Goal: Book appointment/travel/reservation

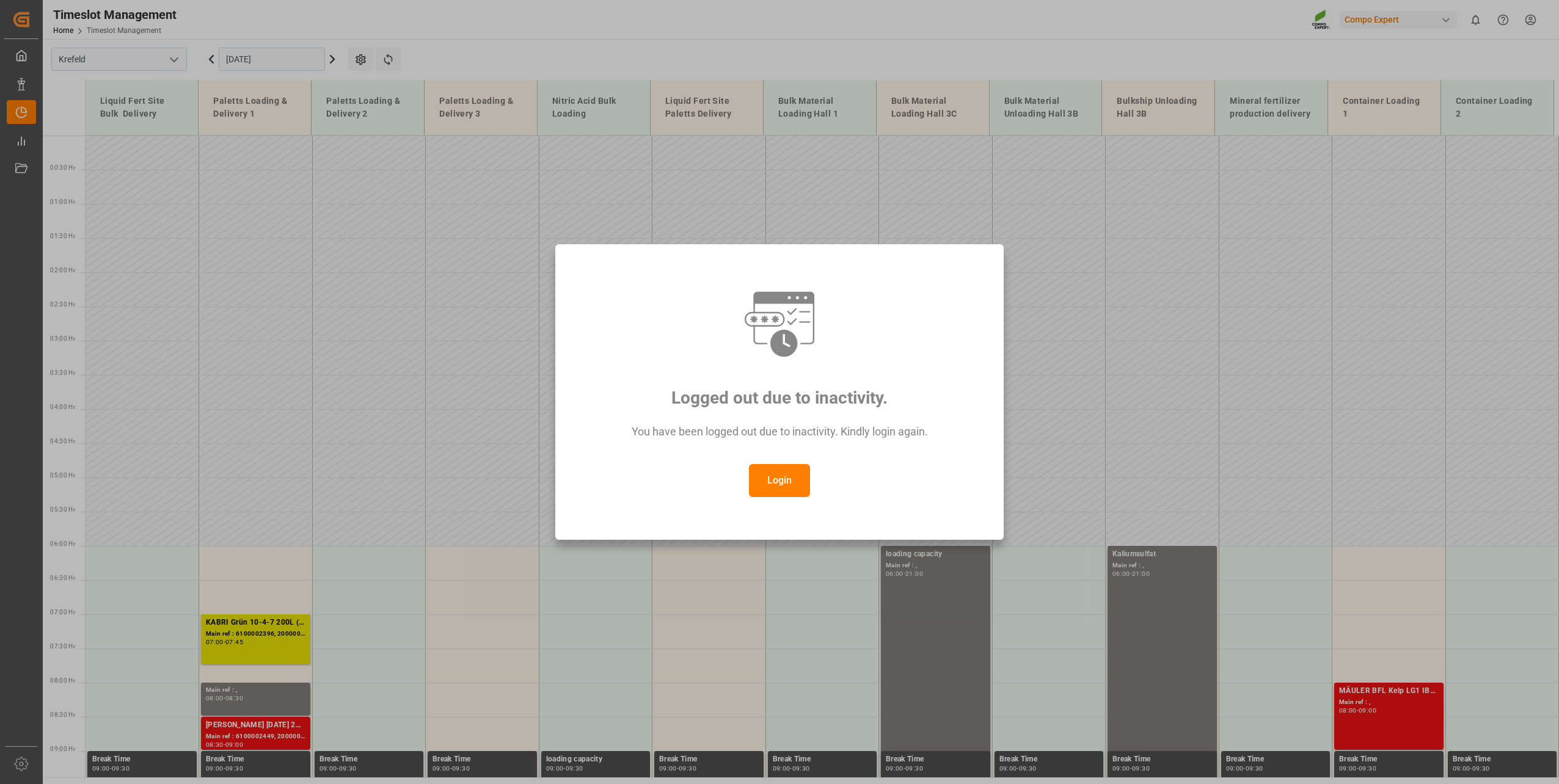
scroll to position [498, 0]
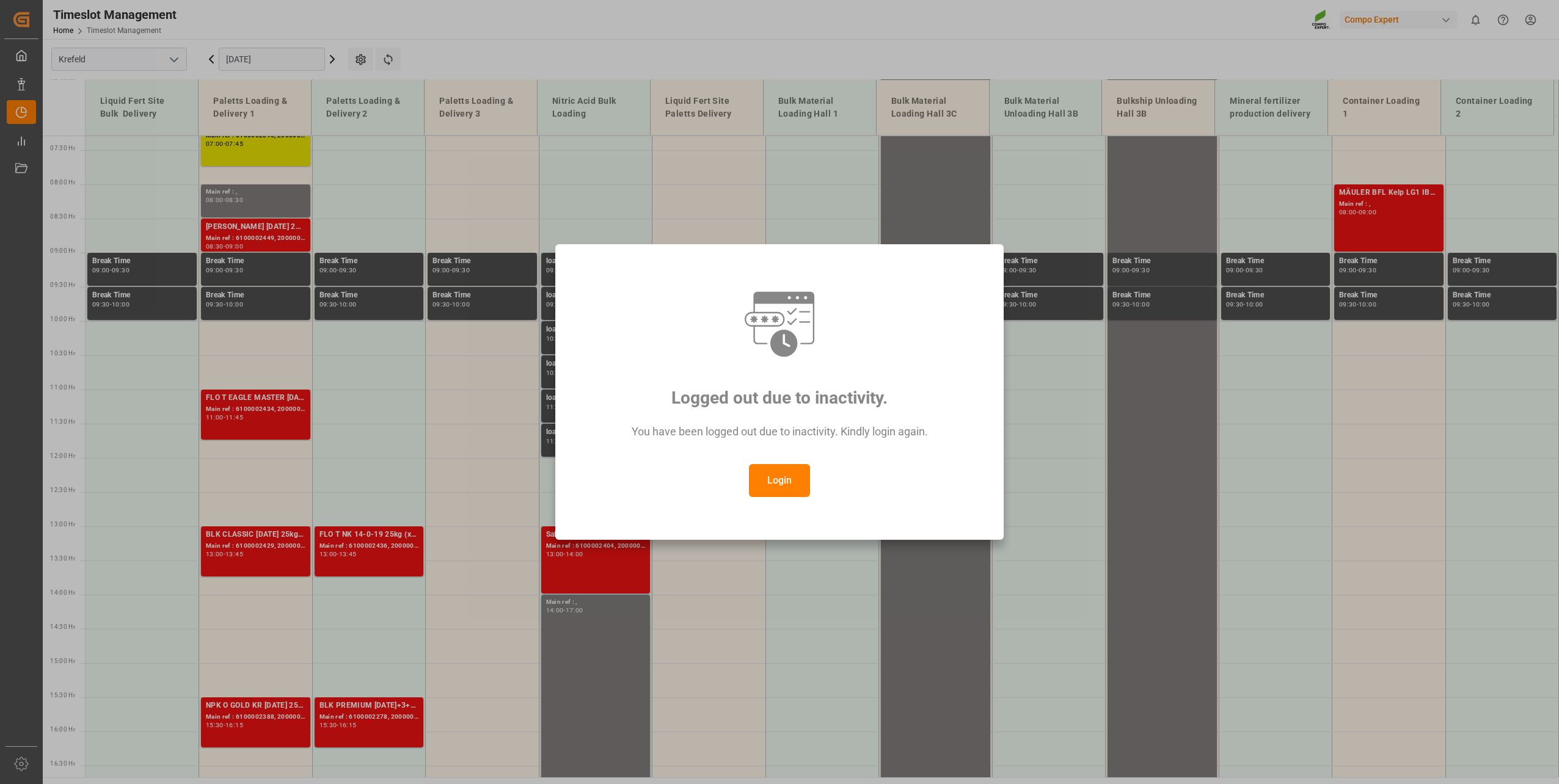
click at [771, 485] on button "Login" at bounding box center [779, 480] width 61 height 33
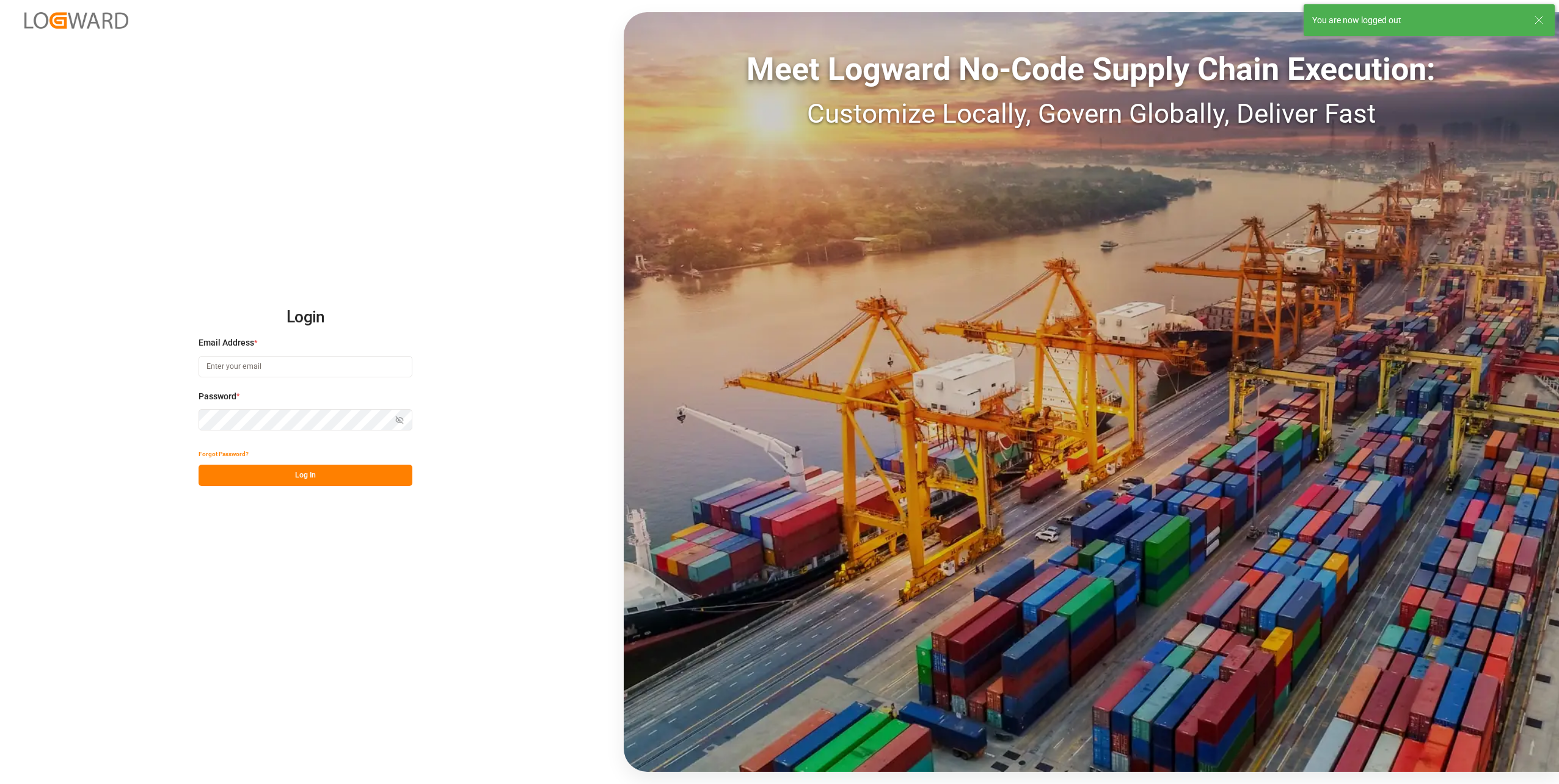
type input "[PERSON_NAME][EMAIL_ADDRESS][PERSON_NAME][DOMAIN_NAME]"
click at [282, 479] on button "Log In" at bounding box center [305, 475] width 214 height 21
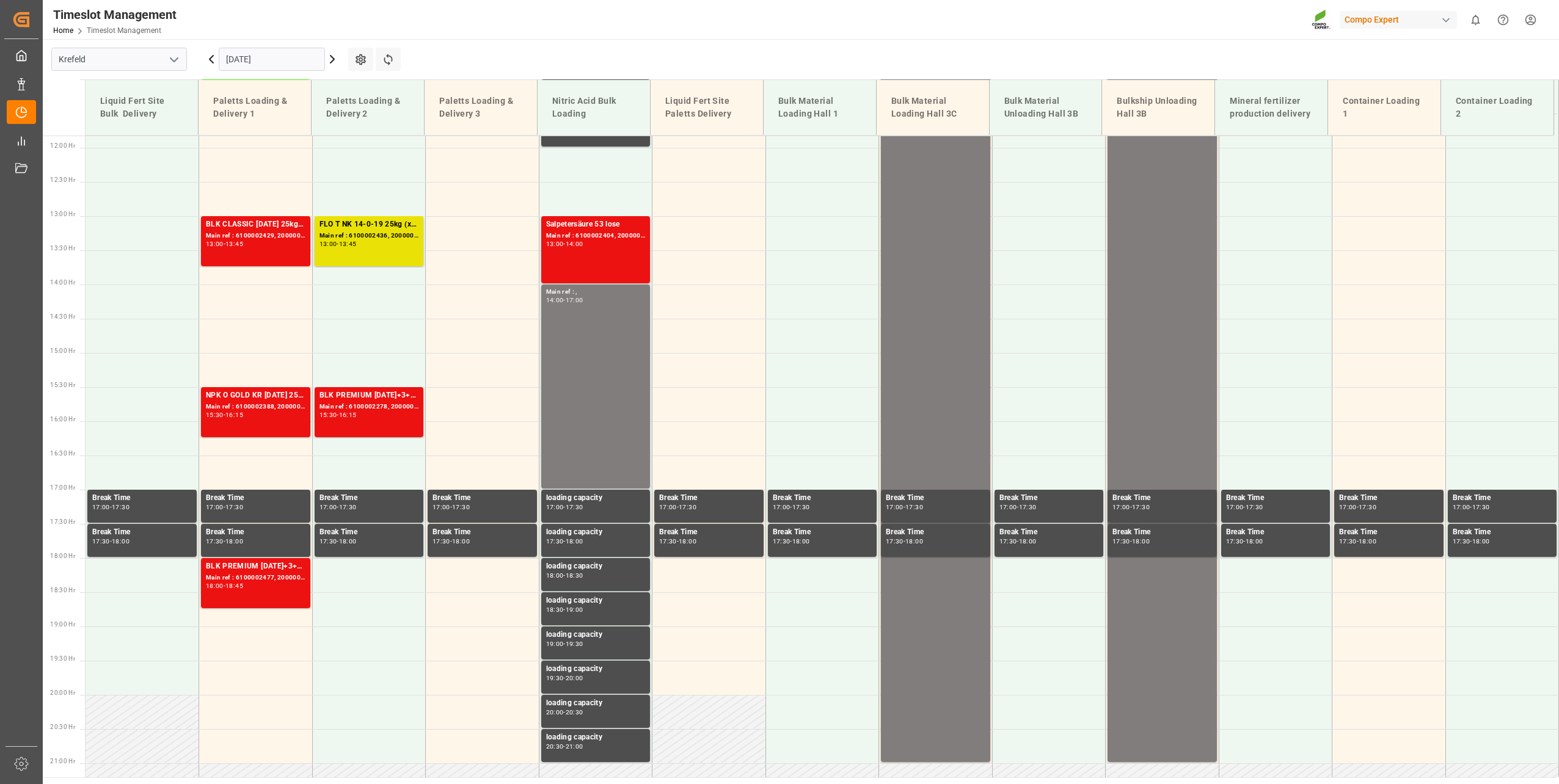
scroll to position [826, 0]
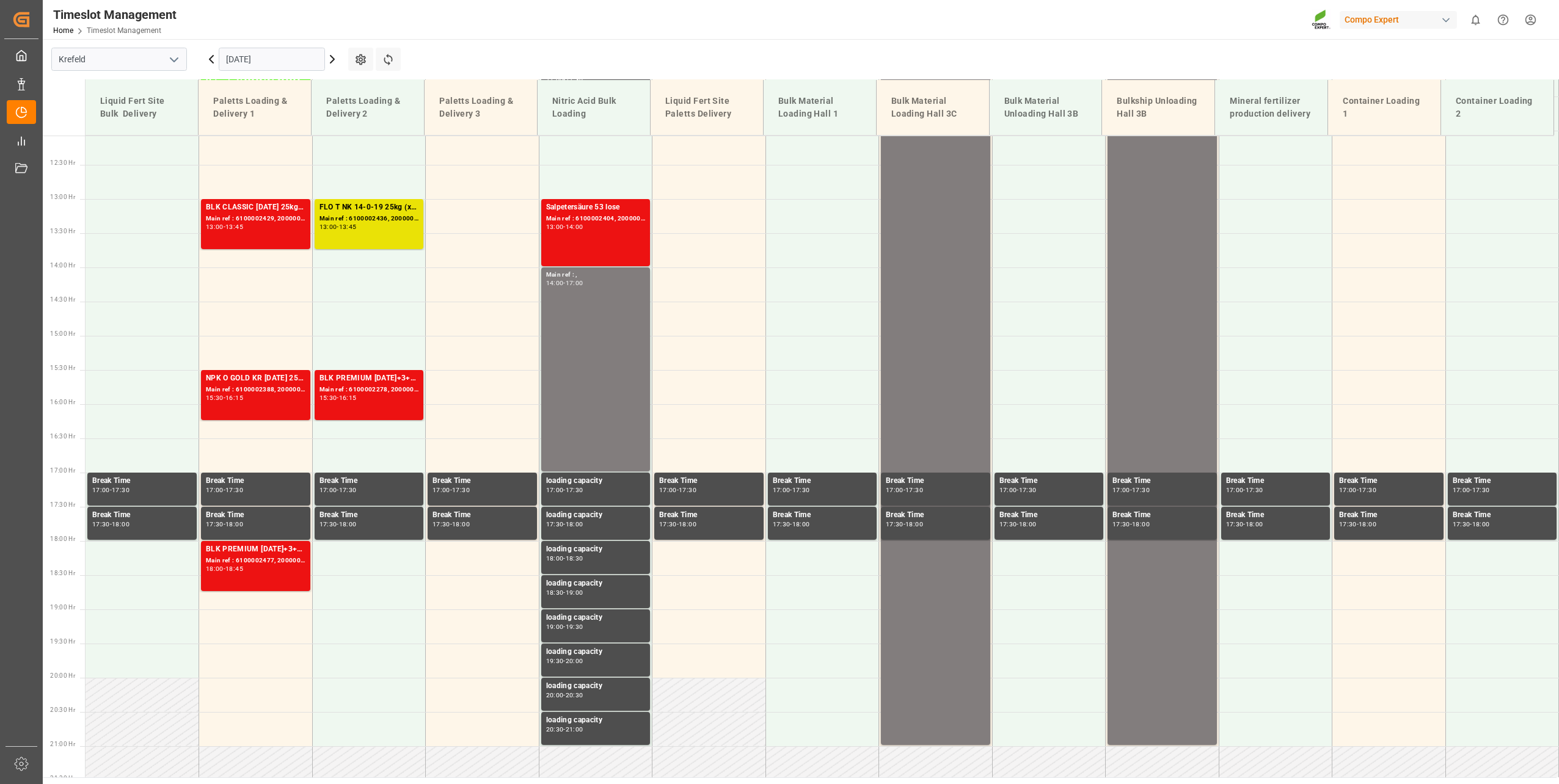
click at [238, 53] on input "[DATE]" at bounding box center [272, 59] width 106 height 23
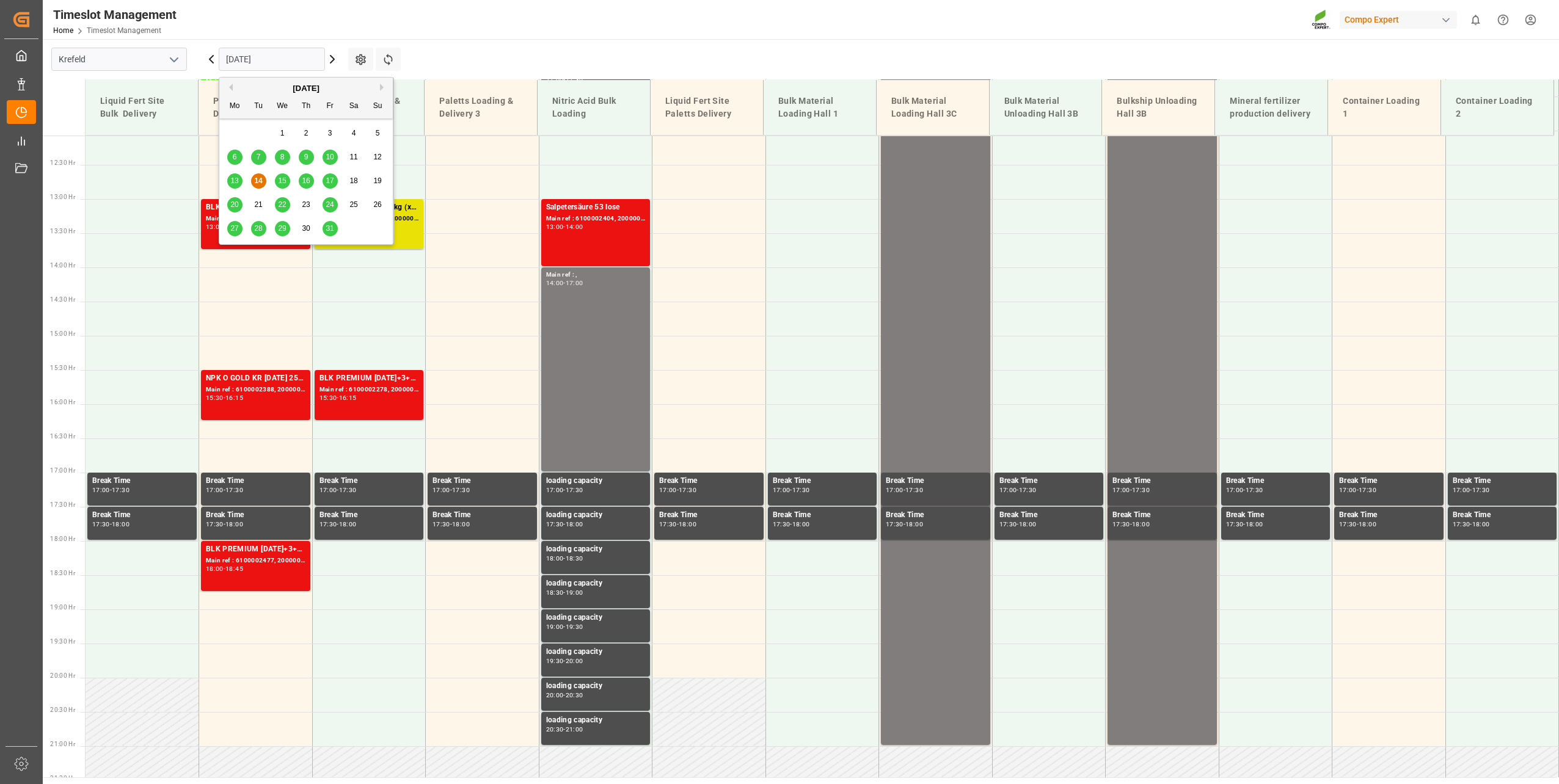
click at [282, 179] on span "15" at bounding box center [282, 180] width 8 height 8
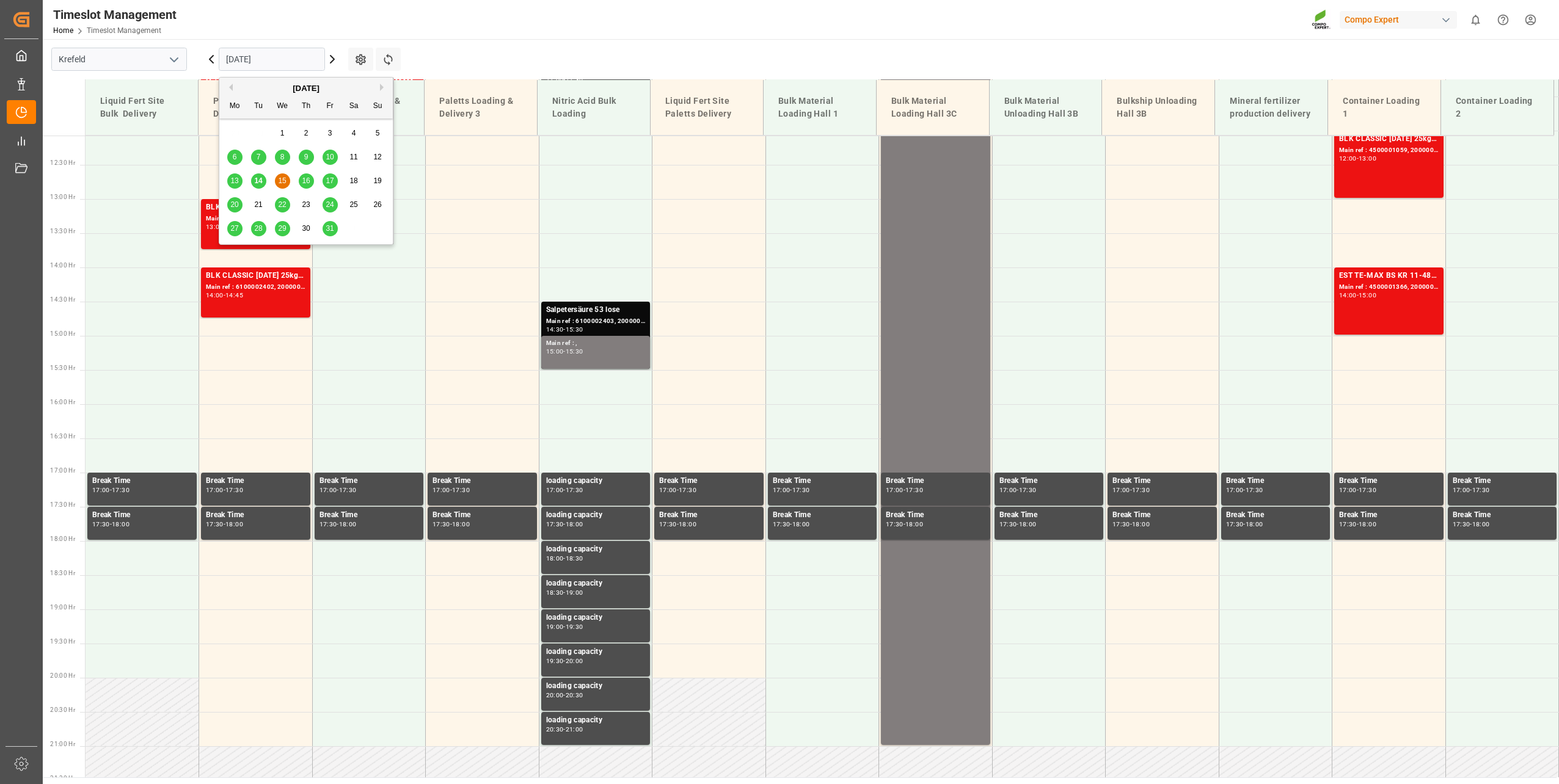
click at [243, 60] on input "[DATE]" at bounding box center [272, 59] width 106 height 23
click at [259, 177] on div "14" at bounding box center [259, 181] width 16 height 15
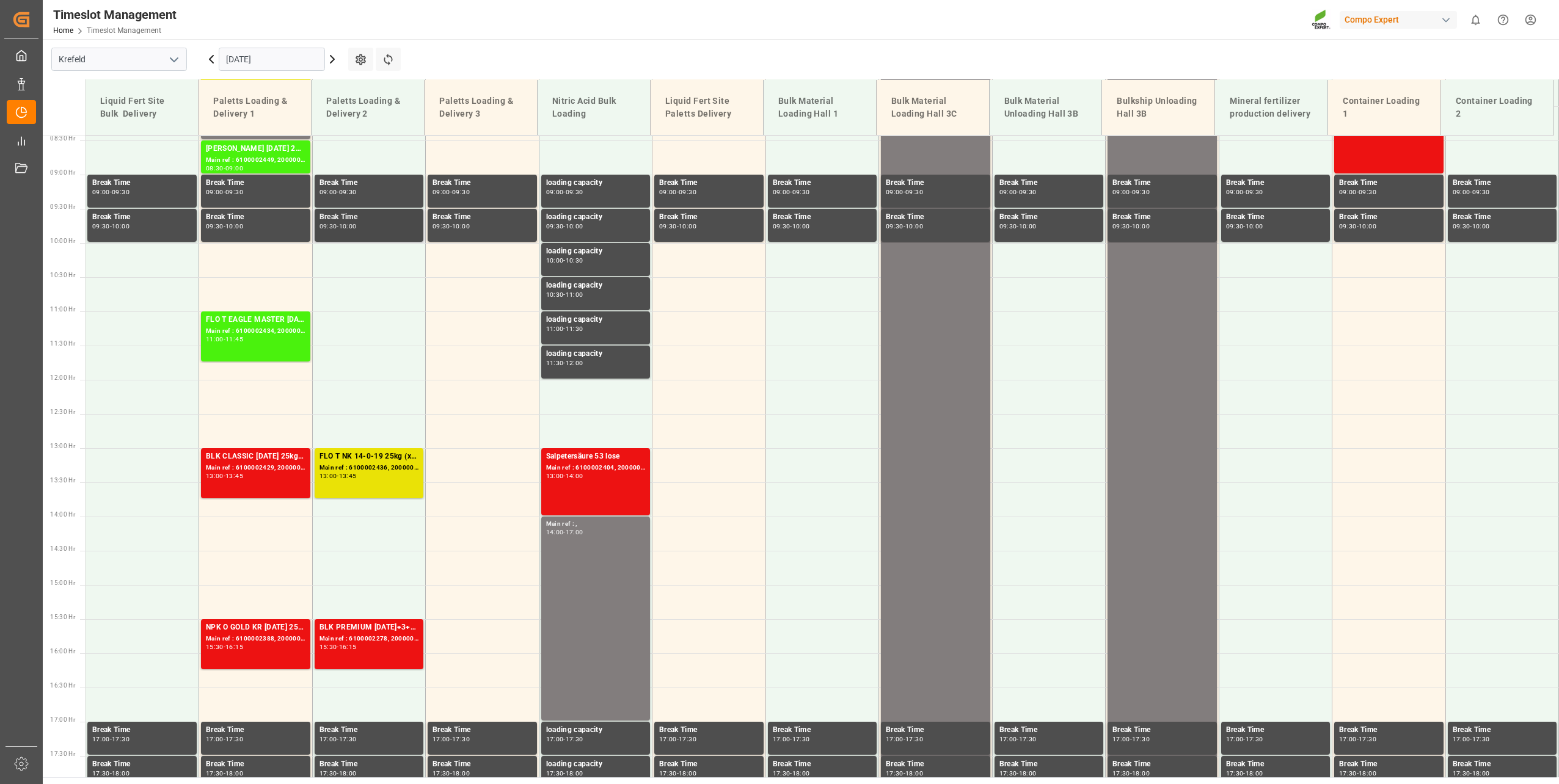
scroll to position [459, 0]
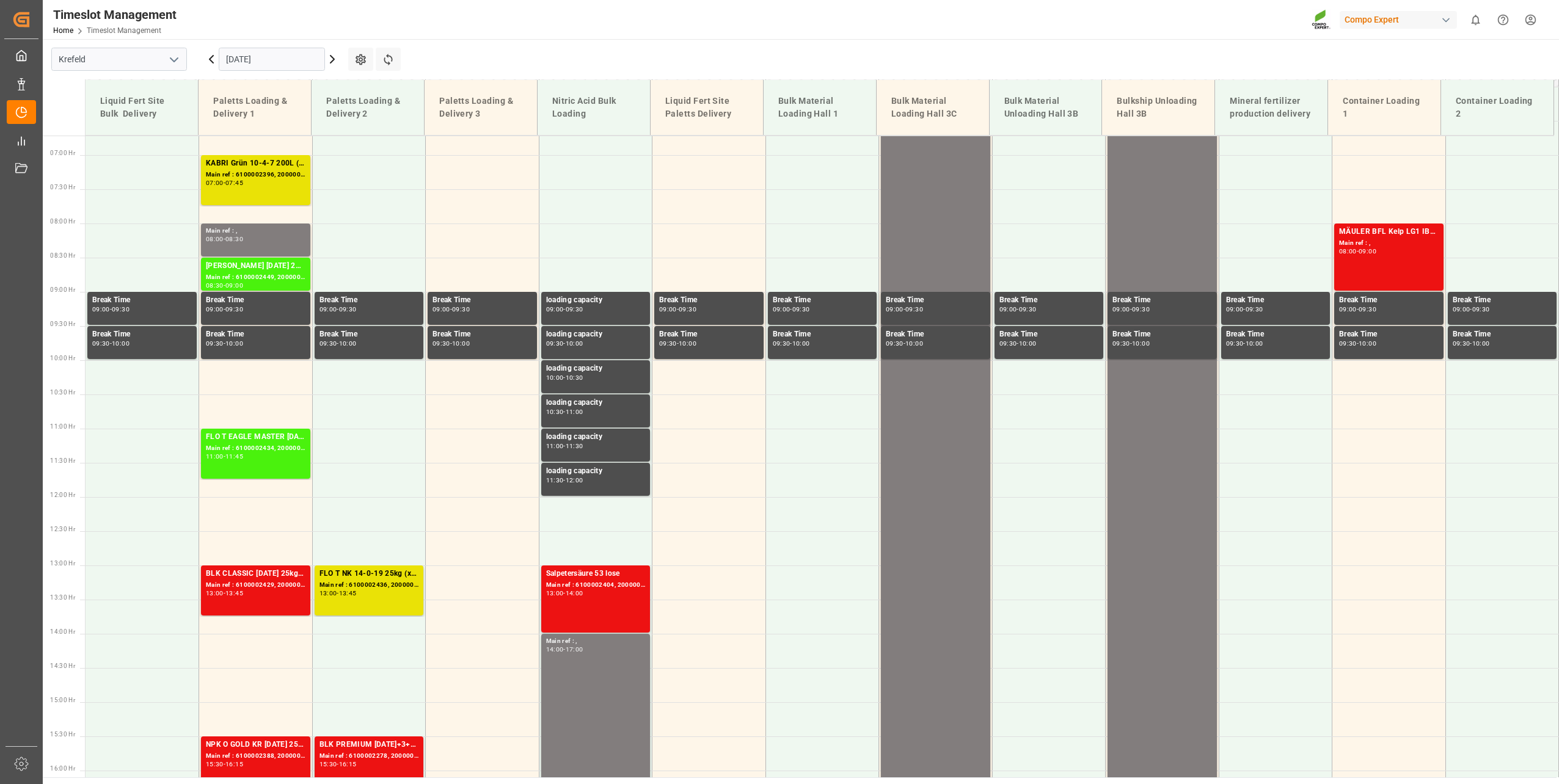
click at [278, 65] on input "[DATE]" at bounding box center [272, 59] width 106 height 23
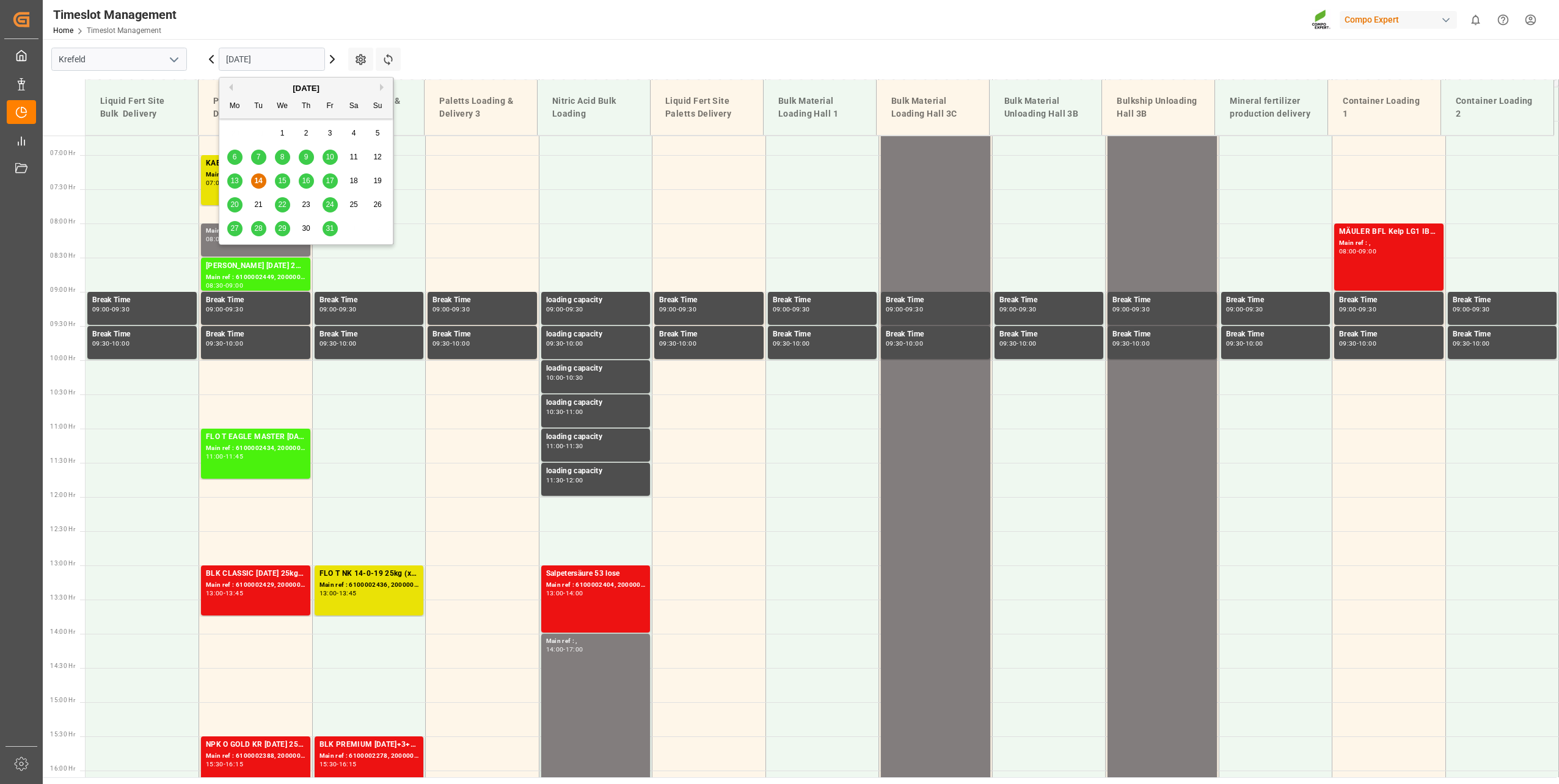
click at [288, 180] on div "15" at bounding box center [282, 181] width 16 height 15
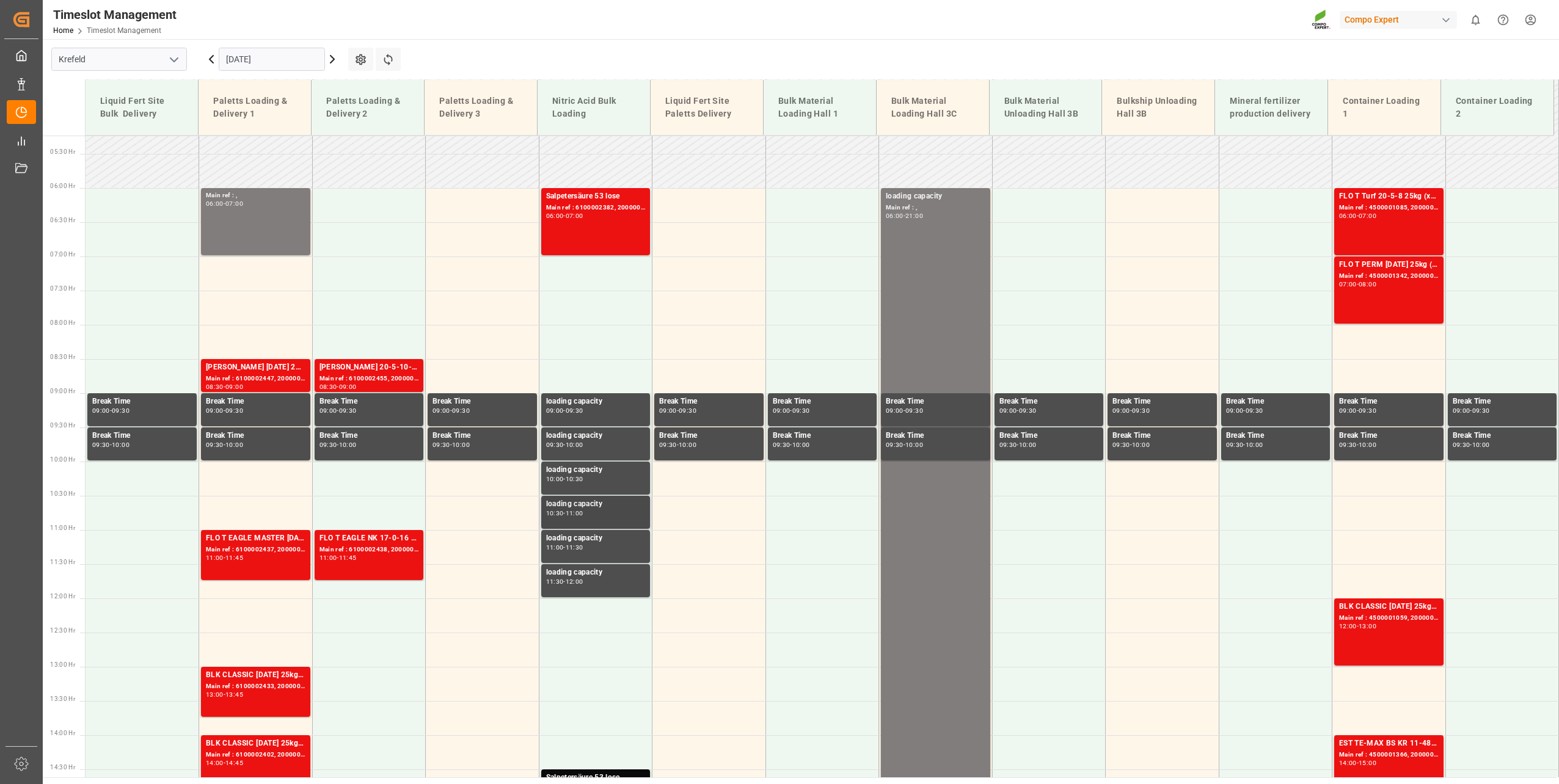
scroll to position [337, 0]
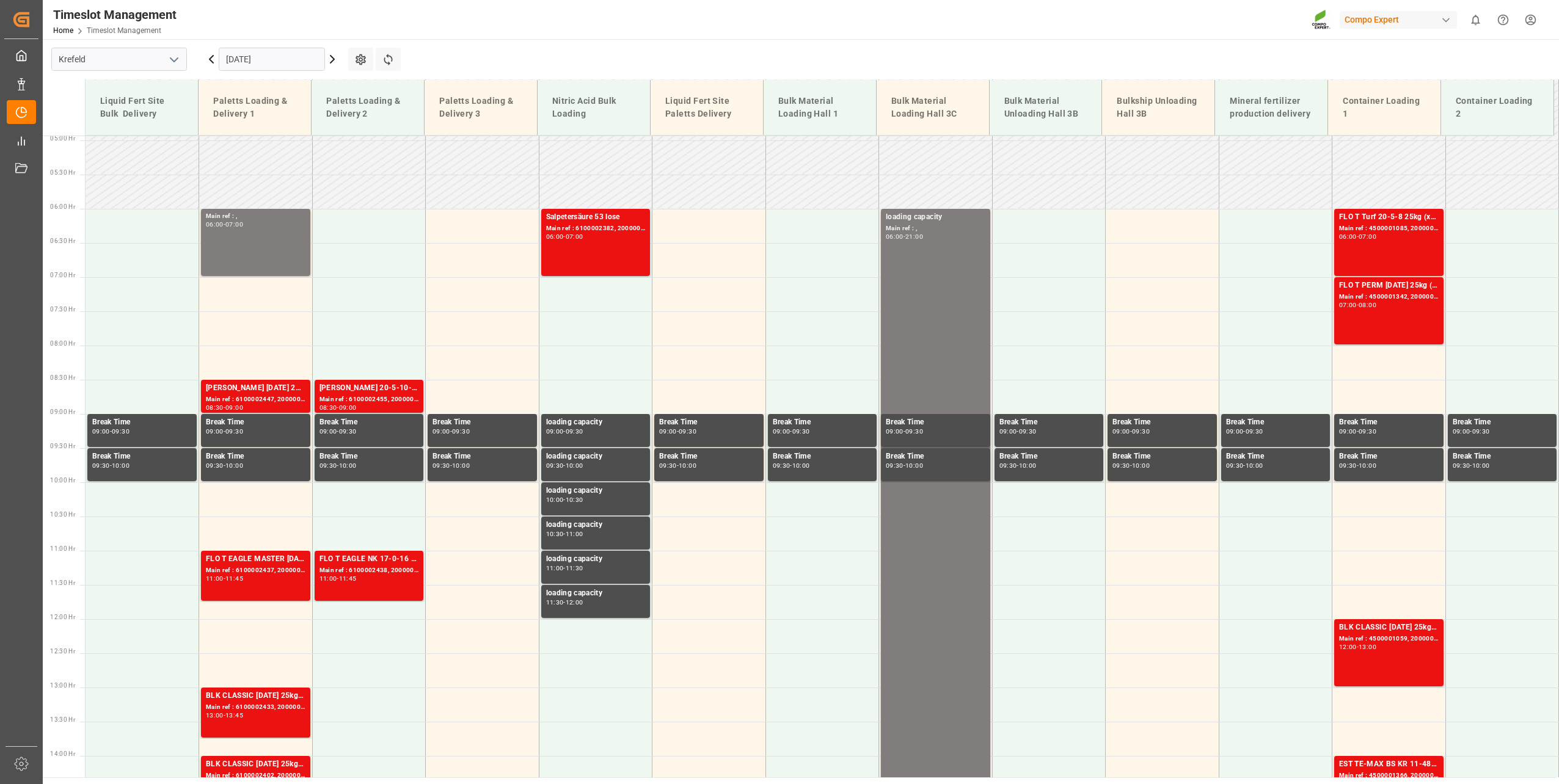
click at [282, 52] on input "[DATE]" at bounding box center [272, 59] width 106 height 23
click at [551, 64] on main "Krefeld [DATE] Settings Refresh Time Slots Liquid Fert Site Bulk Delivery Palet…" at bounding box center [799, 408] width 1514 height 738
click at [329, 58] on icon at bounding box center [332, 59] width 15 height 15
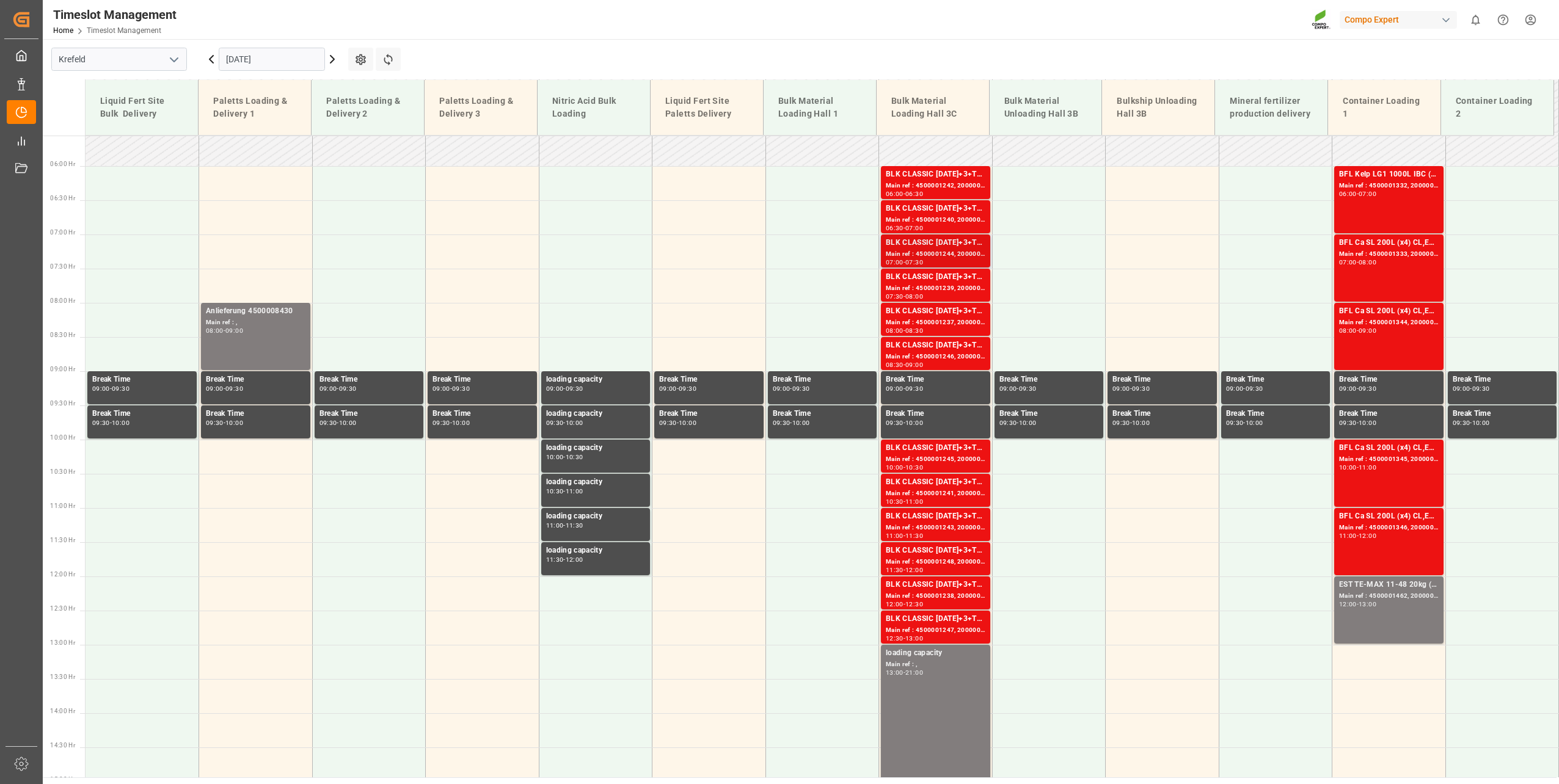
scroll to position [399, 0]
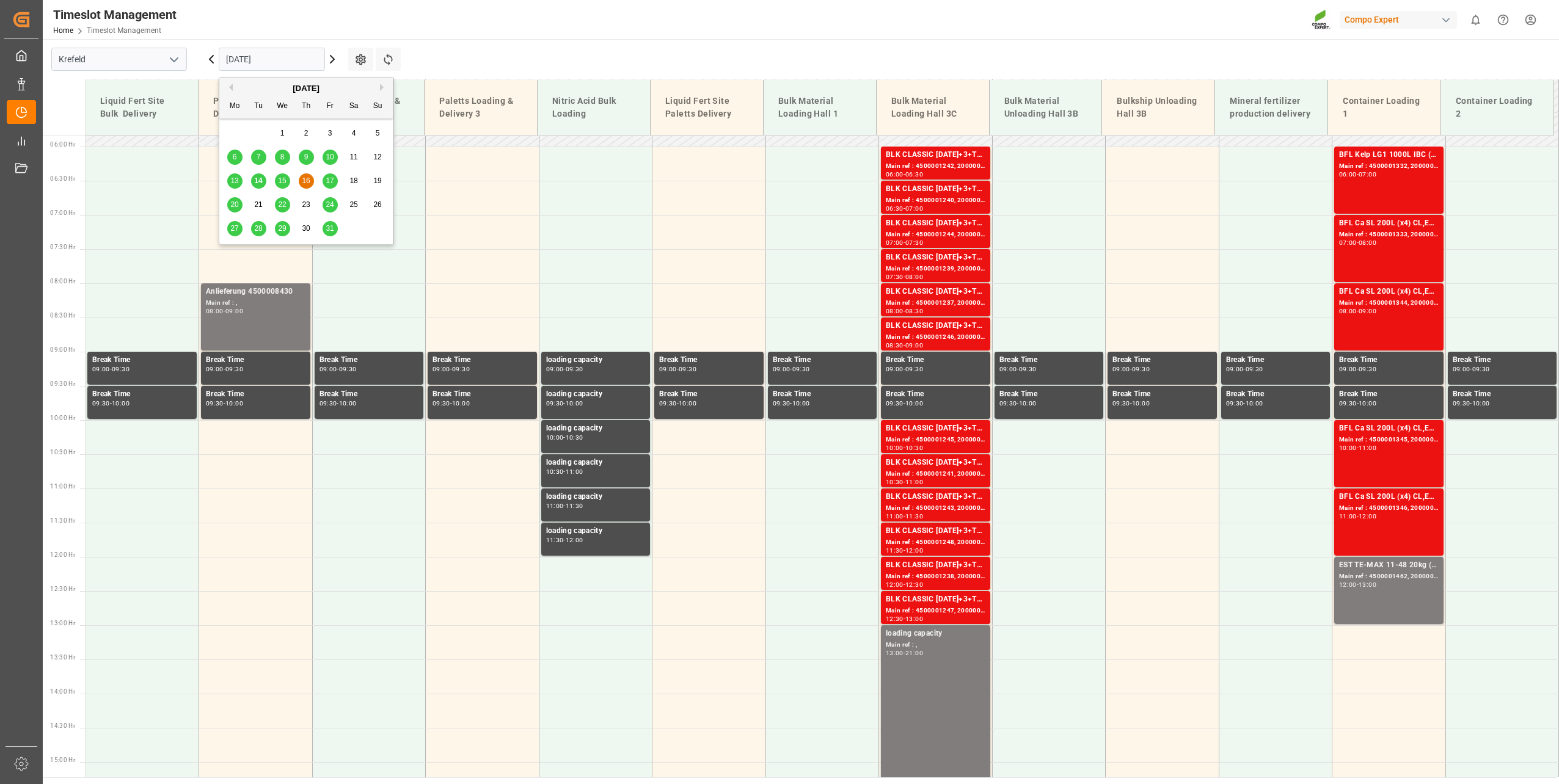
click at [273, 54] on input "[DATE]" at bounding box center [272, 59] width 106 height 23
click at [254, 180] on span "14" at bounding box center [258, 180] width 8 height 8
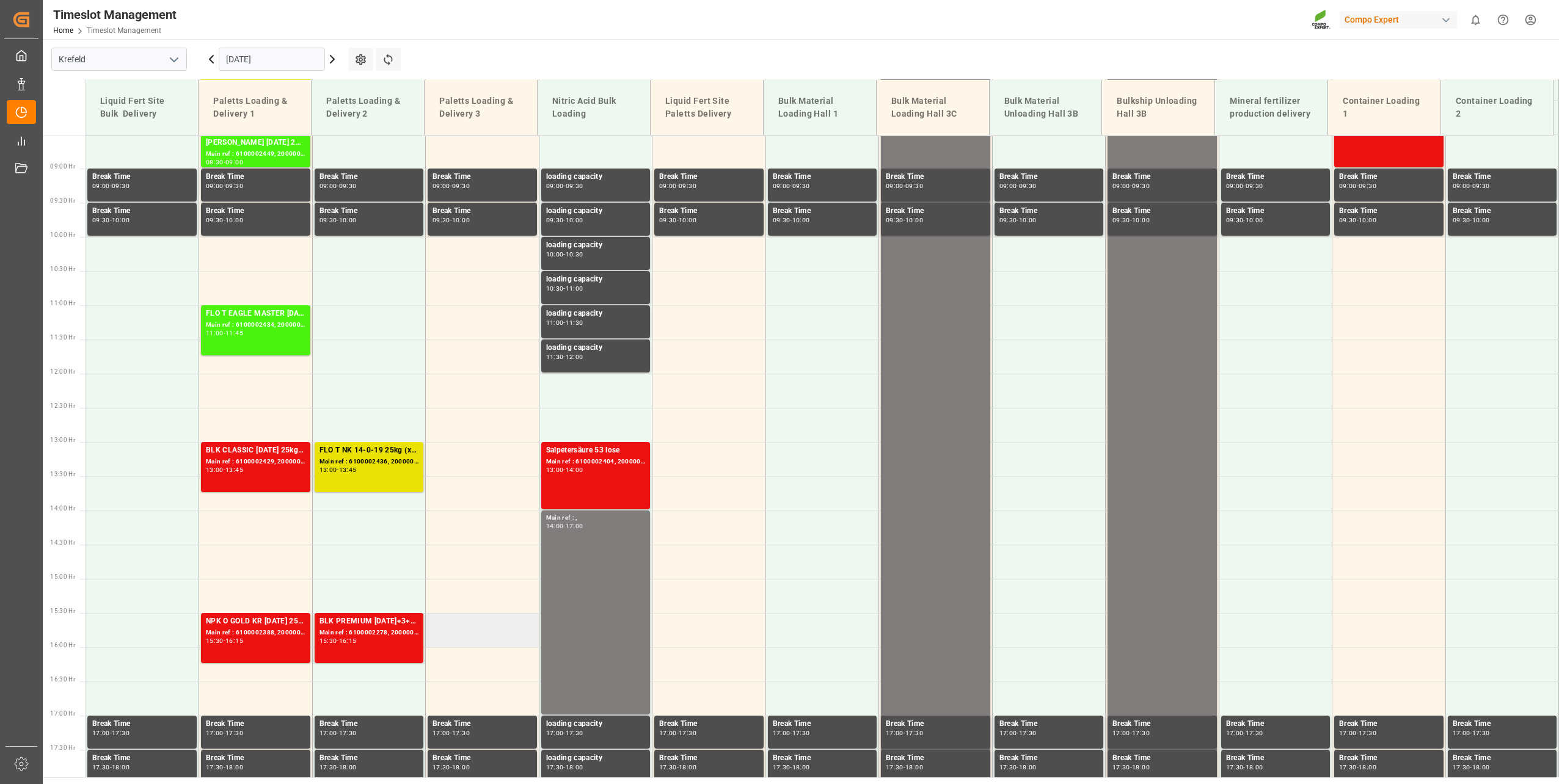
scroll to position [582, 0]
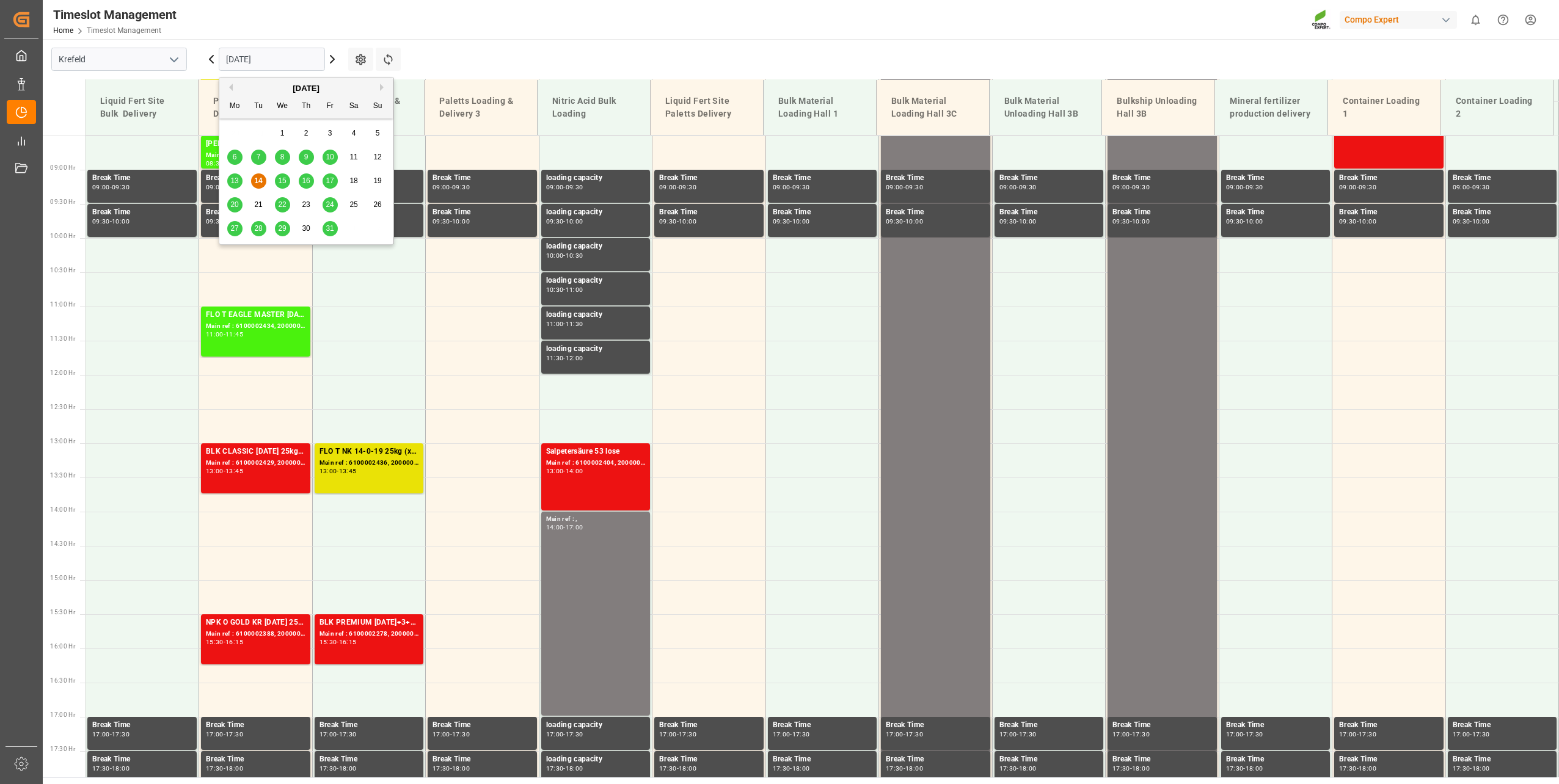
click at [268, 61] on input "[DATE]" at bounding box center [272, 59] width 106 height 23
click at [283, 174] on div "15" at bounding box center [282, 181] width 16 height 15
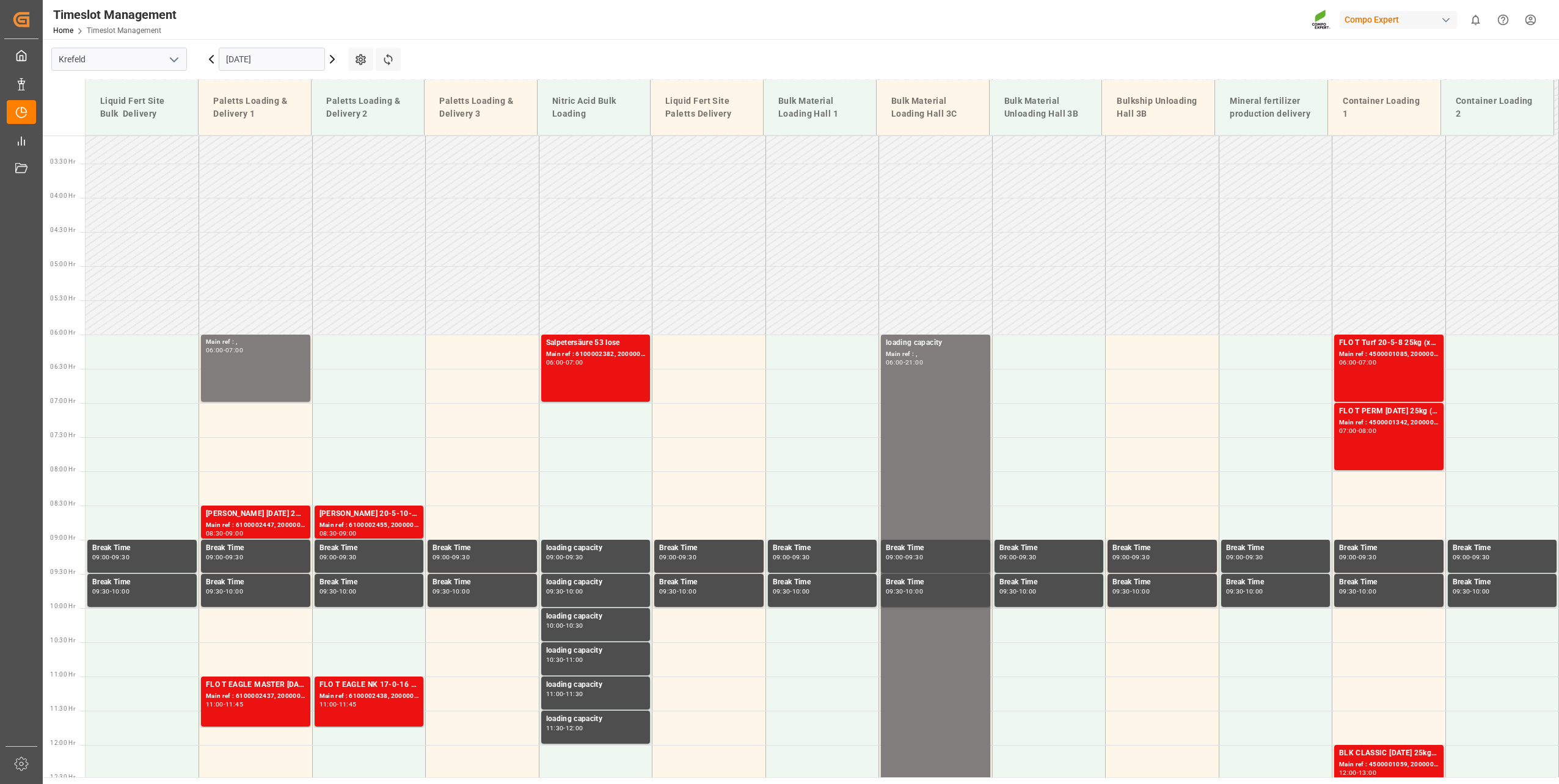
scroll to position [215, 0]
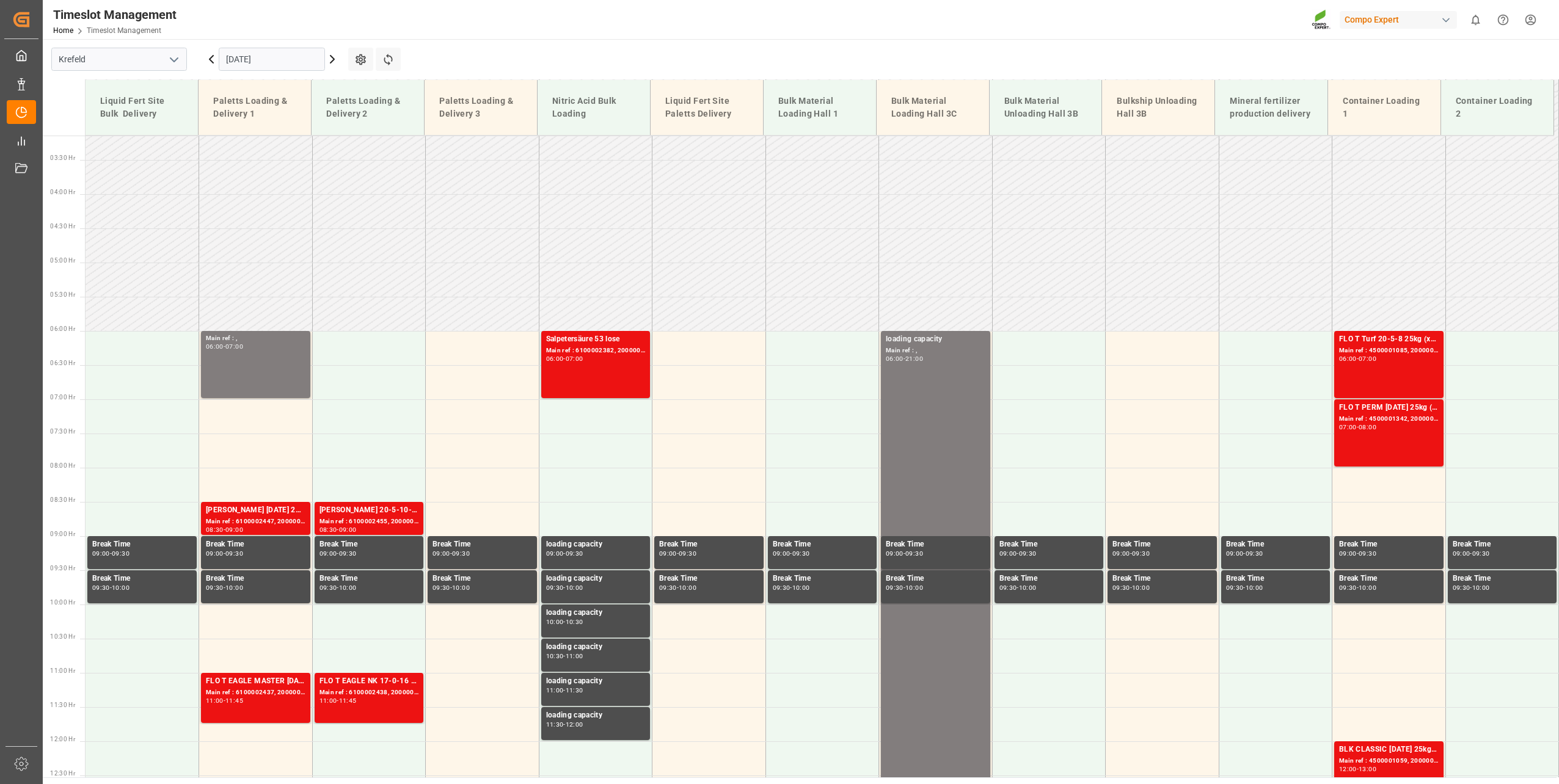
click at [740, 49] on main "Krefeld [DATE] Settings Refresh Time Slots Liquid Fert Site Bulk Delivery Palet…" at bounding box center [799, 408] width 1514 height 738
